Goal: Find specific page/section: Find specific page/section

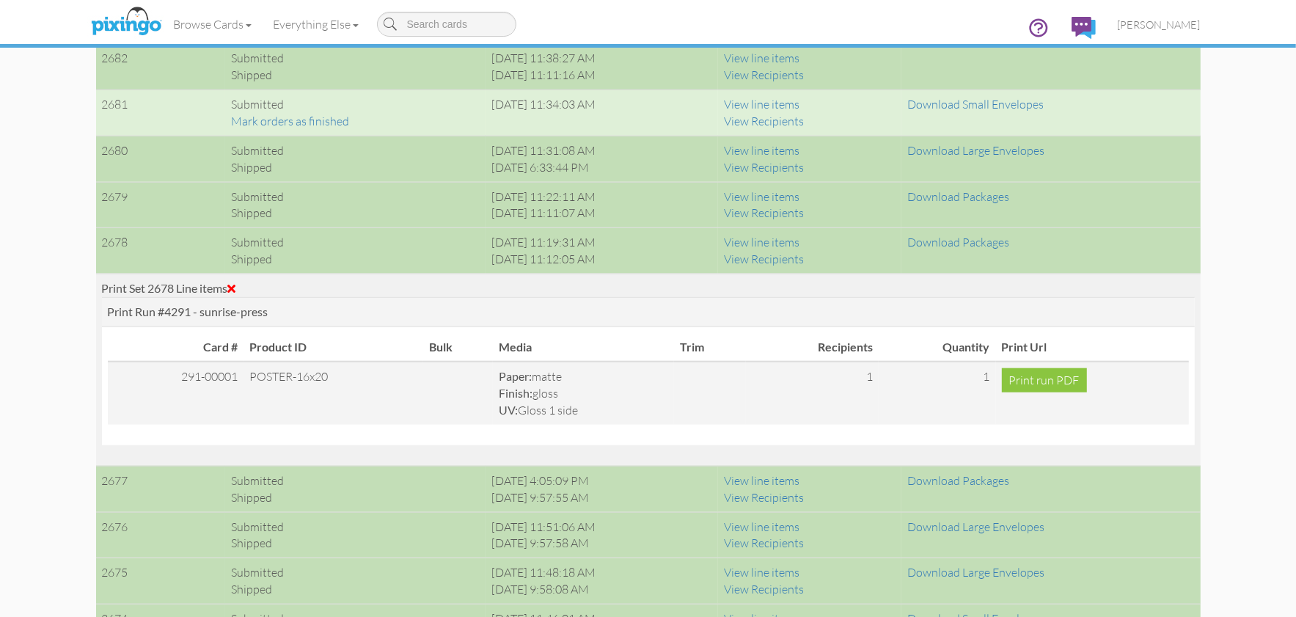
click at [236, 285] on span at bounding box center [232, 288] width 8 height 12
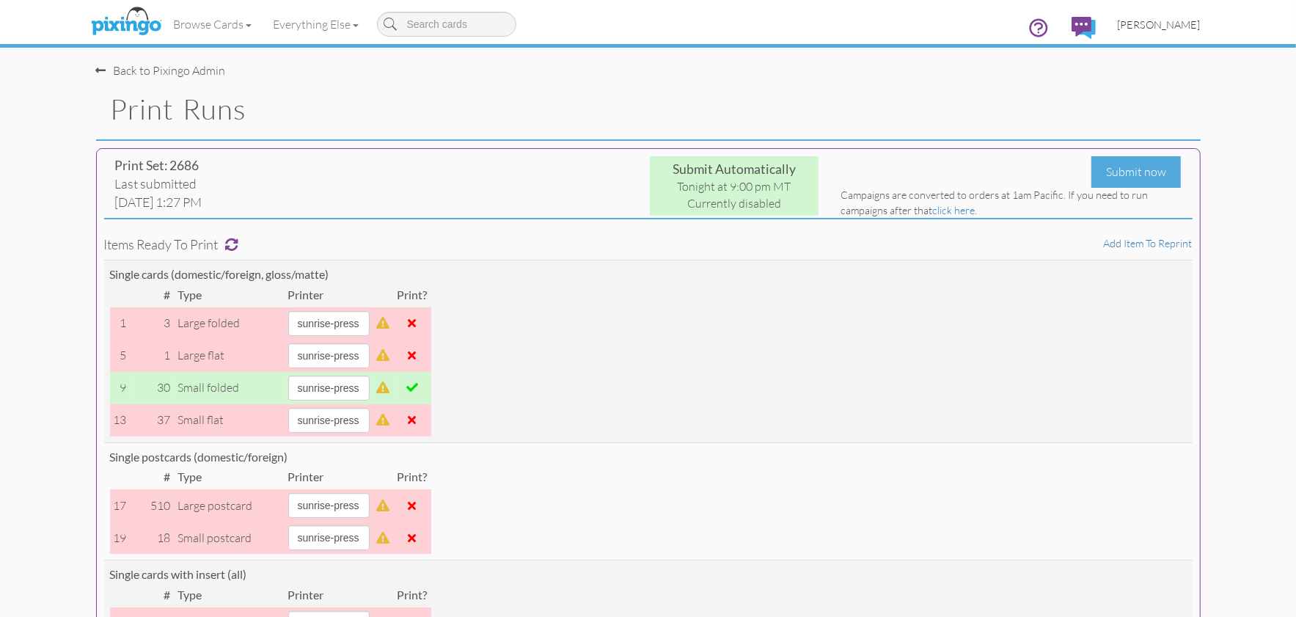
click at [1162, 22] on span "[PERSON_NAME]" at bounding box center [1159, 24] width 83 height 12
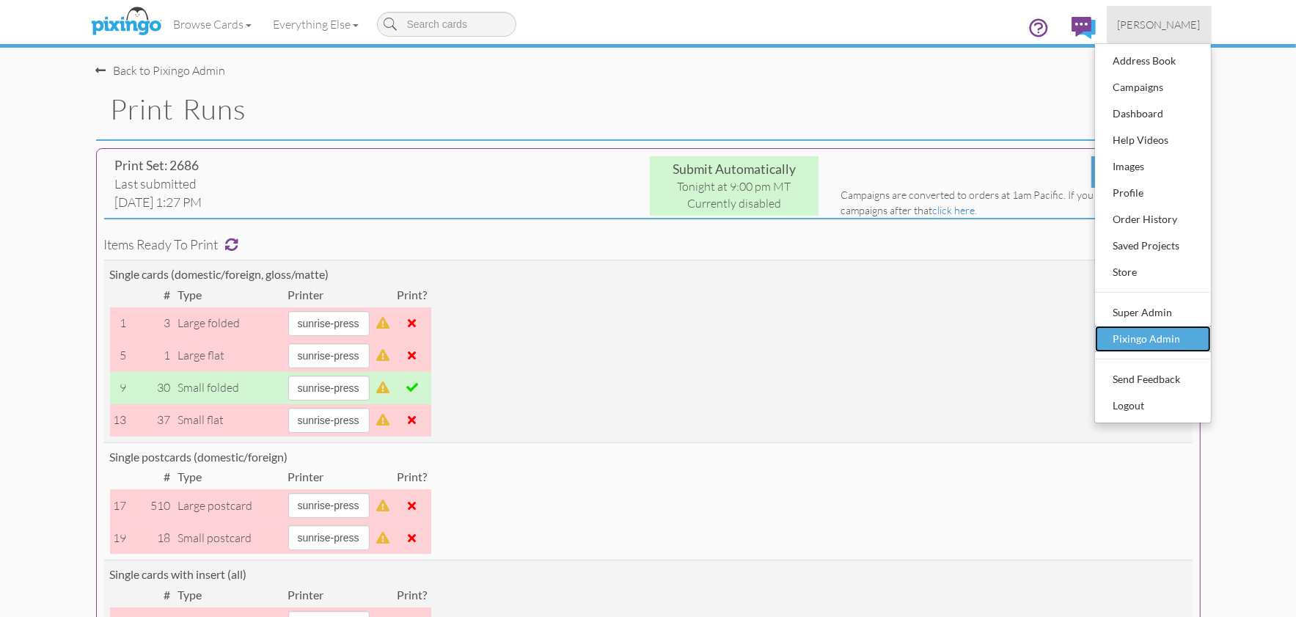
click at [1142, 337] on div "Pixingo Admin" at bounding box center [1153, 339] width 87 height 22
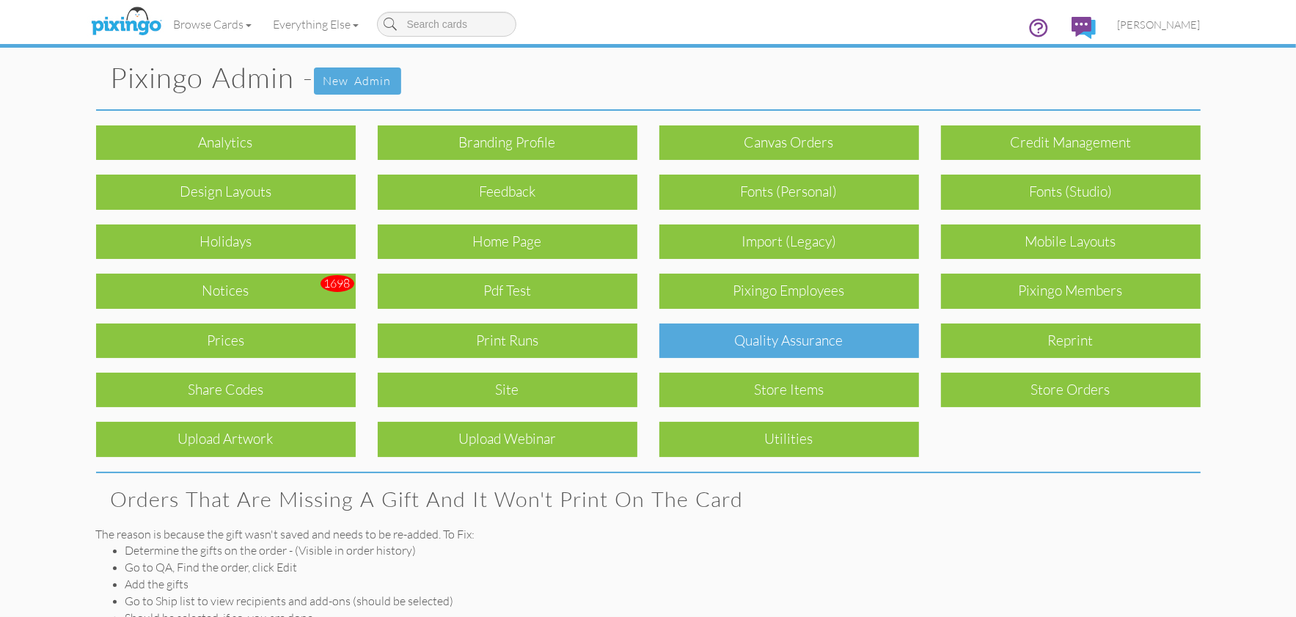
click at [769, 347] on div "Quality Assurance" at bounding box center [790, 341] width 260 height 34
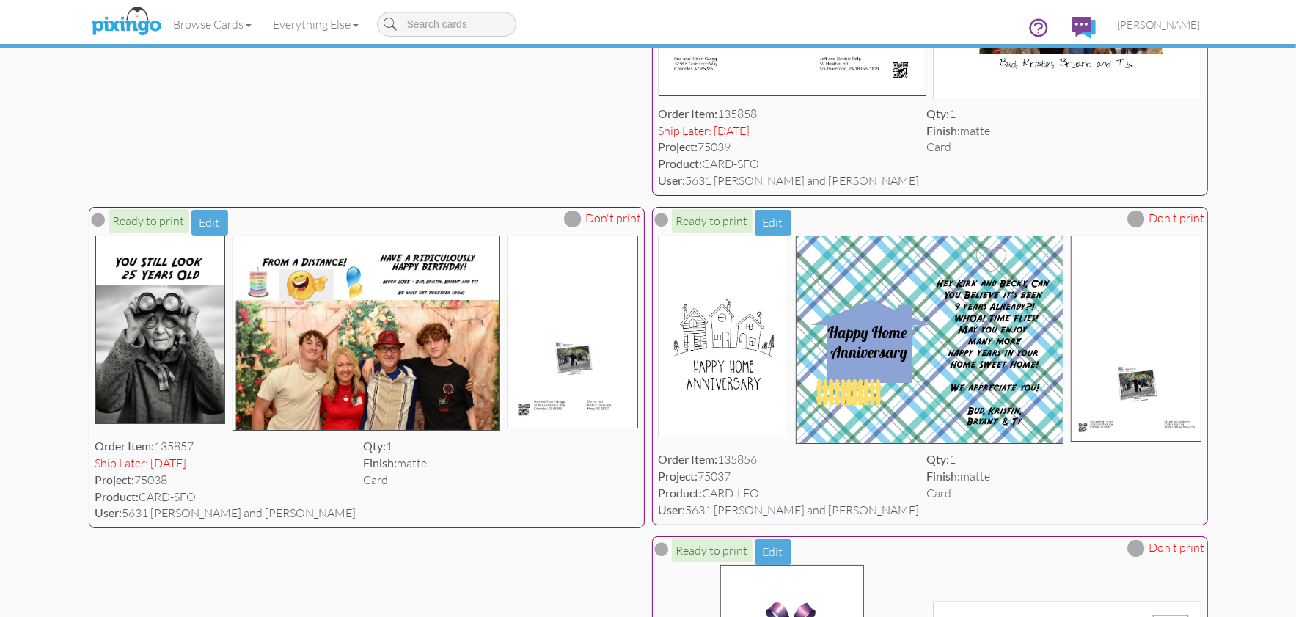
scroll to position [4614, 0]
